Goal: Information Seeking & Learning: Learn about a topic

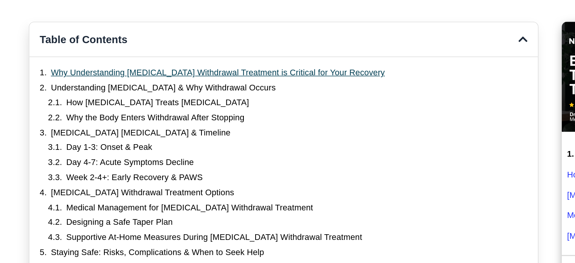
click at [50, 97] on link "Why Understanding Suboxone Withdrawal Treatment is Critical for Your Recovery" at bounding box center [159, 96] width 243 height 8
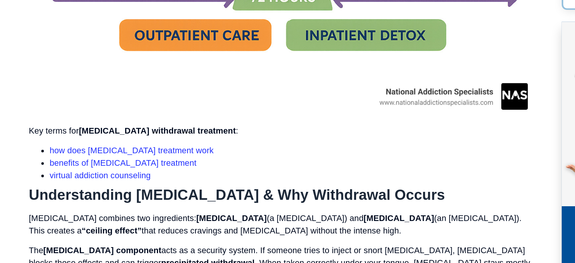
scroll to position [904, 0]
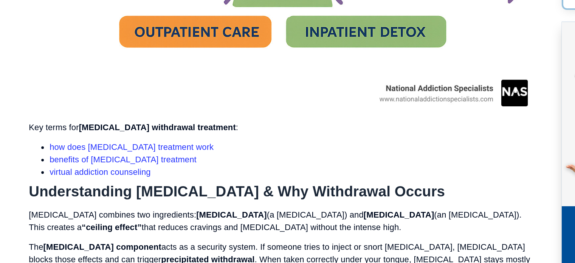
click at [46, 188] on link "benefits of [MEDICAL_DATA] treatment" at bounding box center [90, 187] width 107 height 6
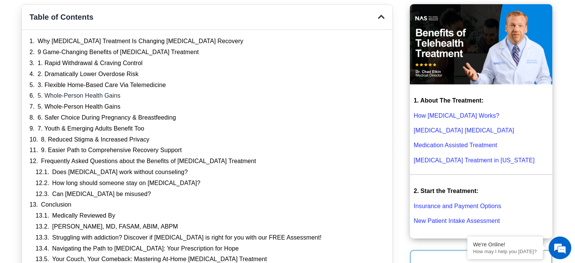
scroll to position [195, 0]
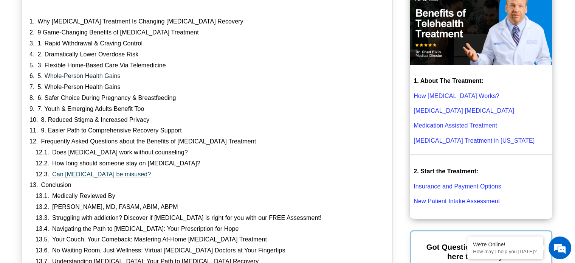
click at [60, 171] on link "Can [MEDICAL_DATA] be misused?" at bounding box center [101, 174] width 99 height 8
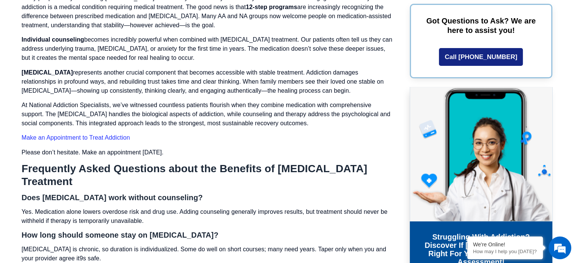
scroll to position [3023, 0]
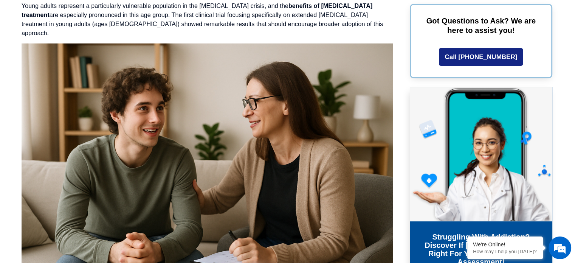
scroll to position [2289, 0]
